Goal: Information Seeking & Learning: Learn about a topic

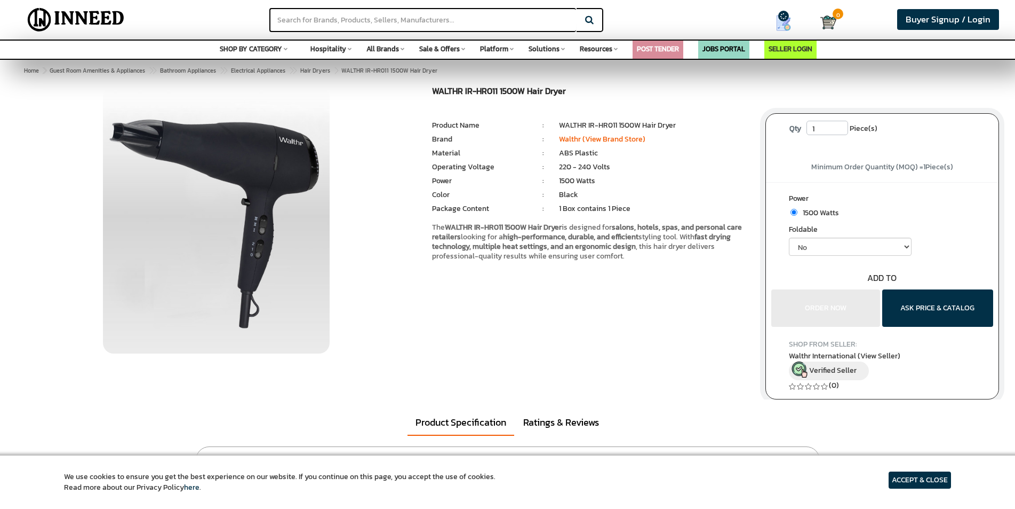
click at [224, 216] on img at bounding box center [216, 219] width 227 height 267
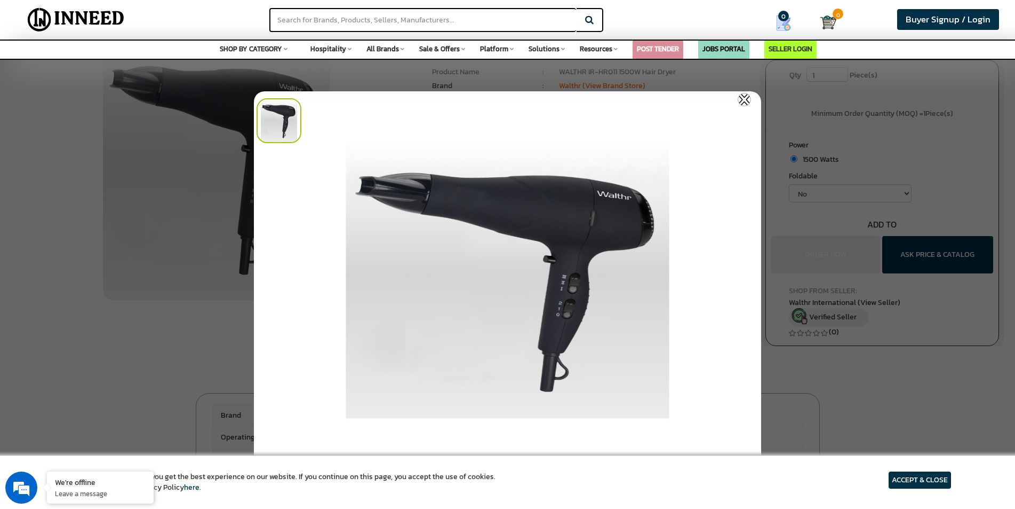
click at [743, 100] on img at bounding box center [744, 99] width 13 height 13
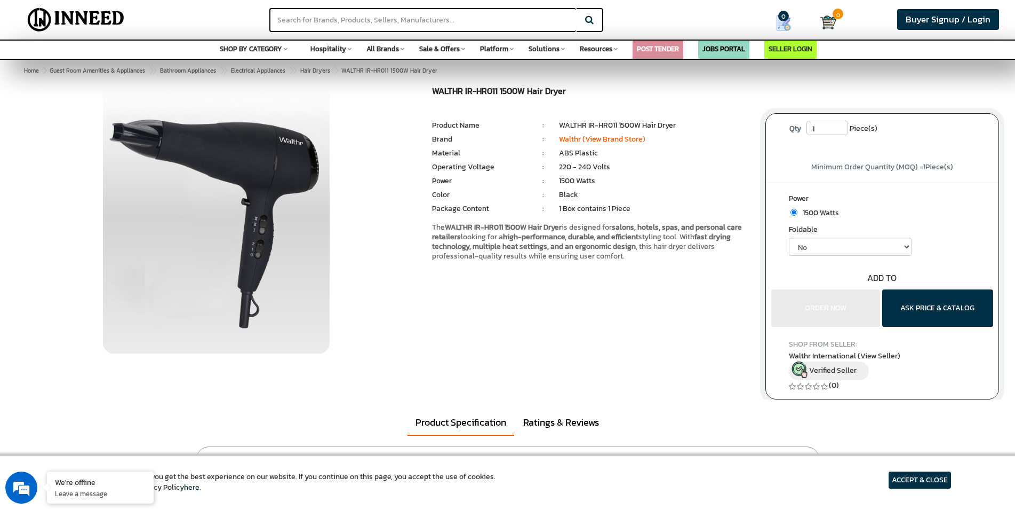
click at [490, 370] on div "WALTHR IR-HR011 1500W Hair Dryer MRP: ₹ 0.00 Unit Selling Price: ₹ 0.00 ( ₹ 0.0…" at bounding box center [507, 242] width 999 height 313
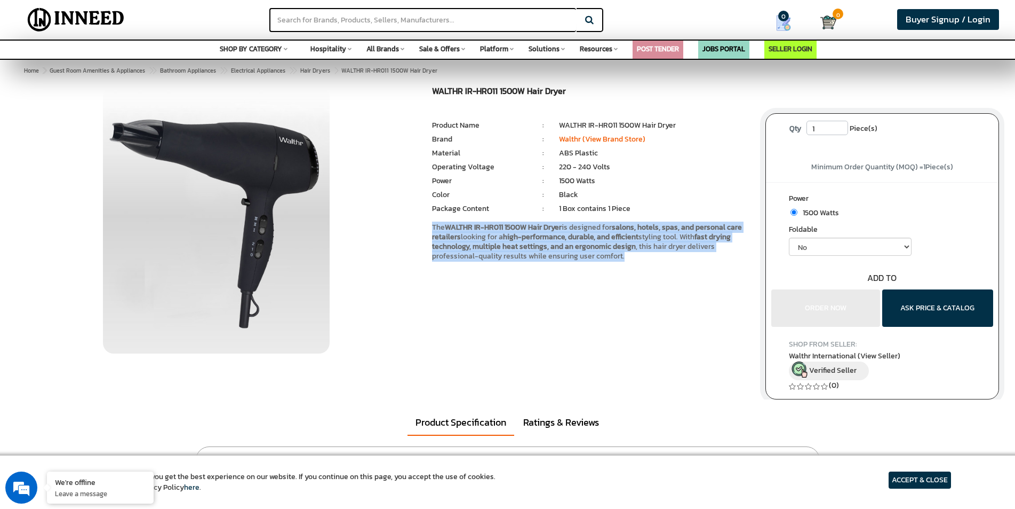
drag, startPoint x: 433, startPoint y: 225, endPoint x: 631, endPoint y: 252, distance: 199.8
click at [631, 252] on p "The WALTHR IR-HR011 1500W Hair Dryer is designed for salons, hotels, spas, and …" at bounding box center [590, 242] width 317 height 38
copy p "The WALTHR IR-HR011 1500W Hair Dryer is designed for salons, hotels, spas, and …"
click at [483, 275] on div "WALTHR IR-HR011 1500W Hair Dryer MRP: ₹ 0.00 Unit Selling Price: ₹ 0.00 ( ₹ 0.0…" at bounding box center [590, 193] width 333 height 214
click at [446, 276] on div "WALTHR IR-HR011 1500W Hair Dryer MRP: ₹ 0.00 Unit Selling Price: ₹ 0.00 ( ₹ 0.0…" at bounding box center [590, 193] width 333 height 214
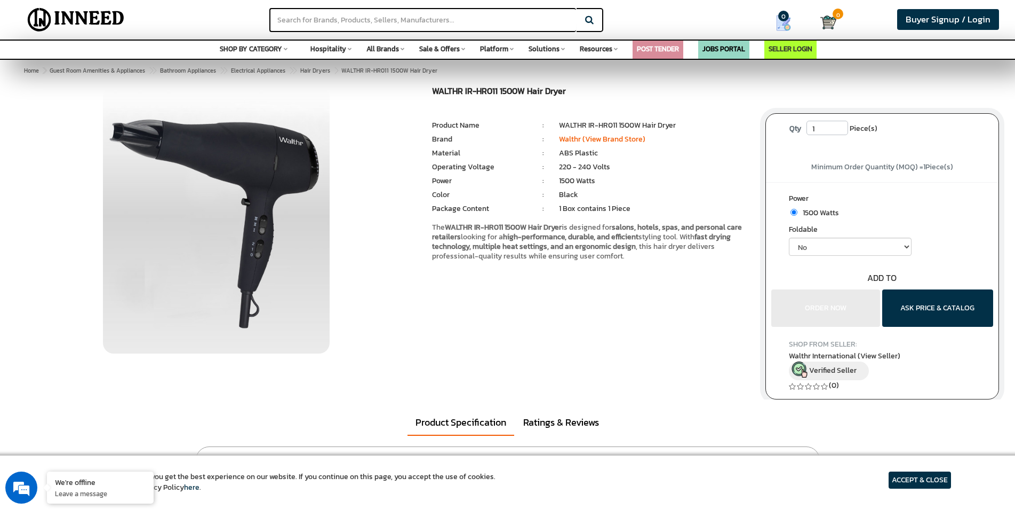
click at [621, 332] on div "WALTHR IR-HR011 1500W Hair Dryer MRP: ₹ 0.00 Unit Selling Price: ₹ 0.00 ( ₹ 0.0…" at bounding box center [507, 242] width 999 height 313
